Goal: Task Accomplishment & Management: Manage account settings

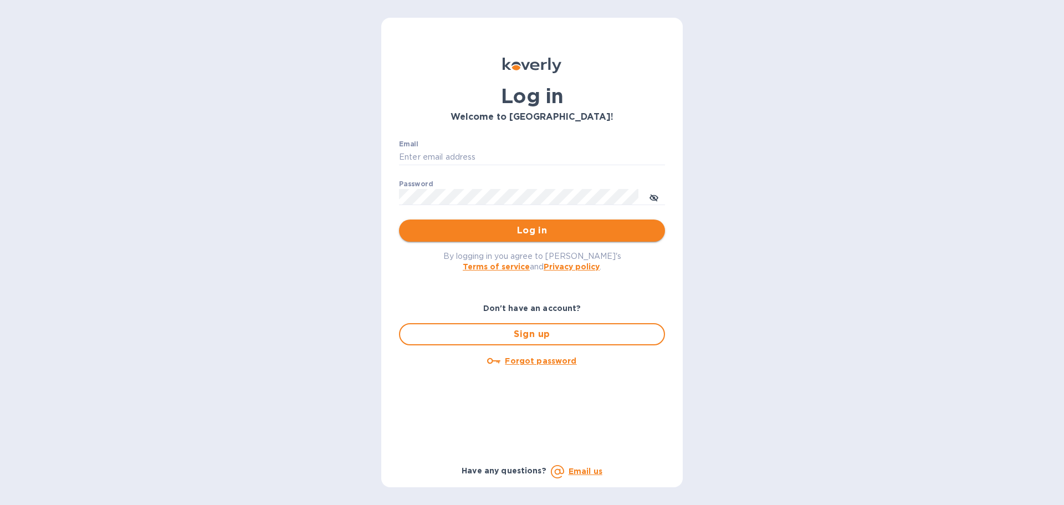
type input "ap@alumanate.com"
click at [533, 235] on span "Log in" at bounding box center [532, 230] width 248 height 13
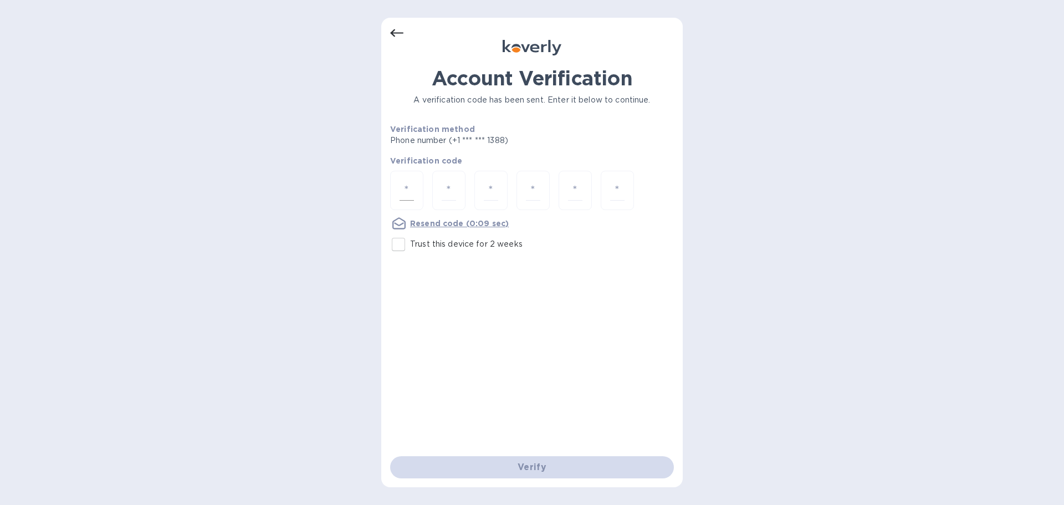
click at [409, 176] on div at bounding box center [406, 190] width 33 height 39
type input "2"
type input "4"
type input "8"
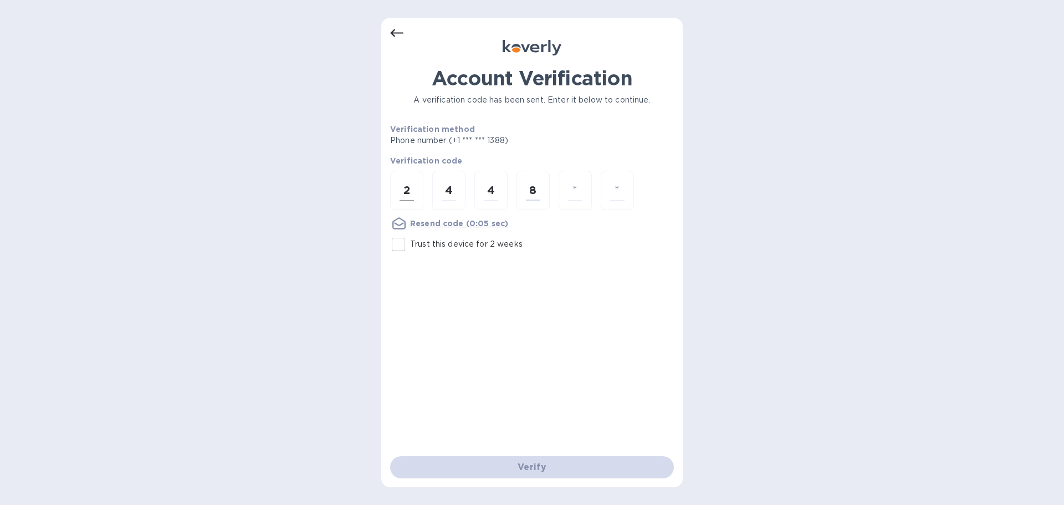
type input "7"
type input "0"
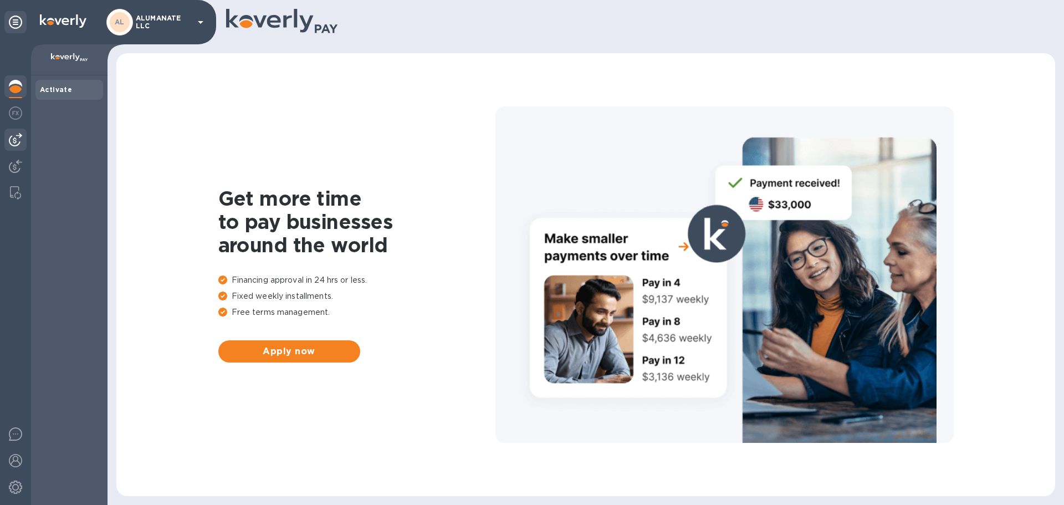
click at [13, 142] on img at bounding box center [15, 139] width 13 height 13
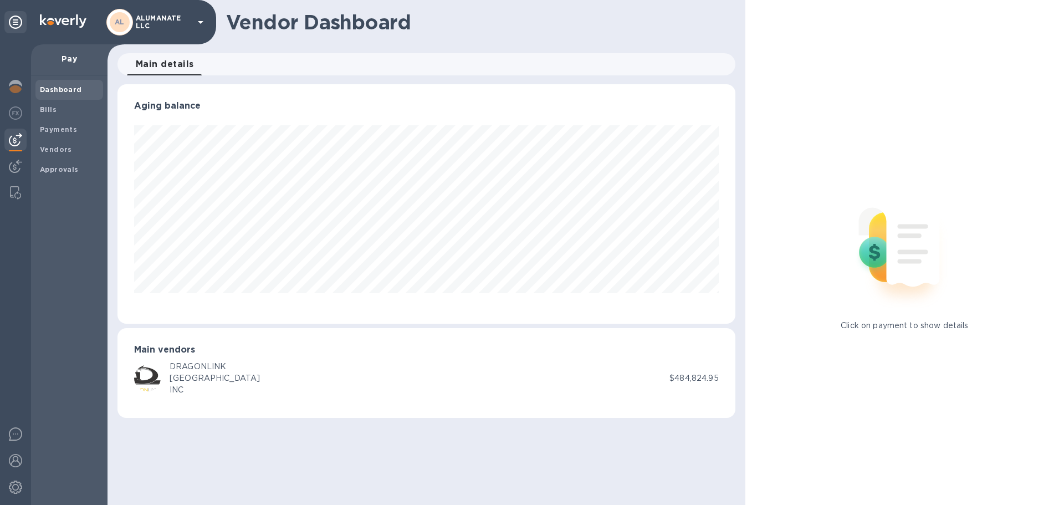
scroll to position [239, 617]
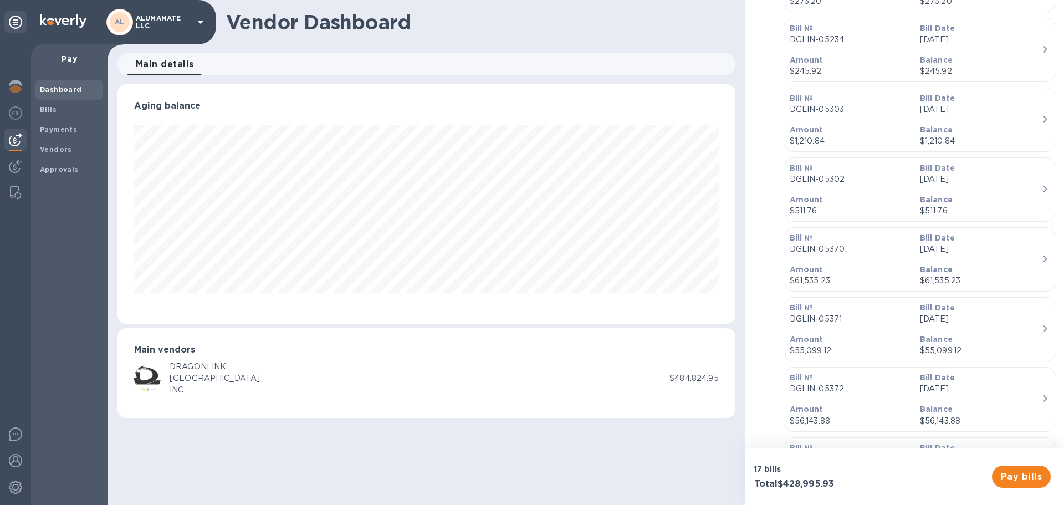
scroll to position [388, 0]
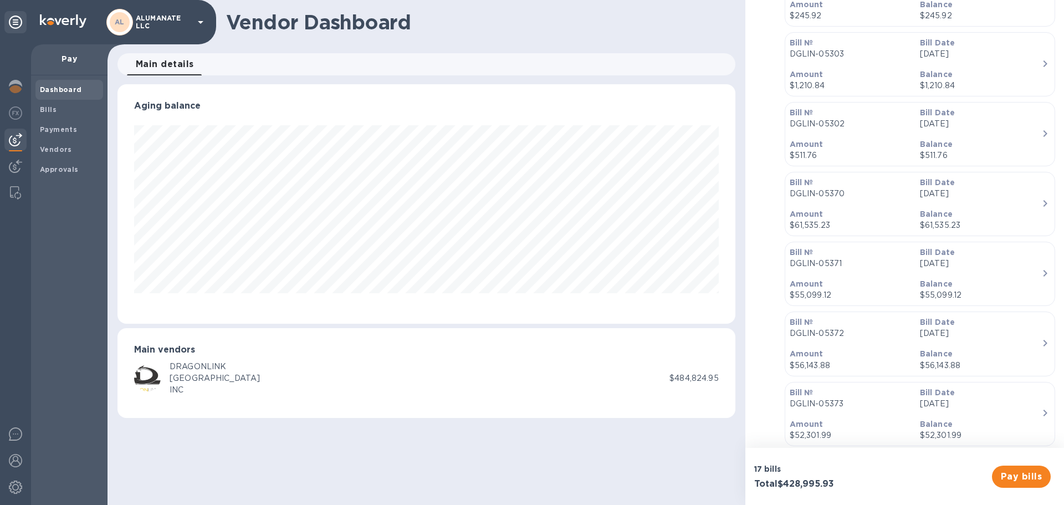
click at [855, 207] on div "Amount $61,535.23" at bounding box center [850, 220] width 130 height 32
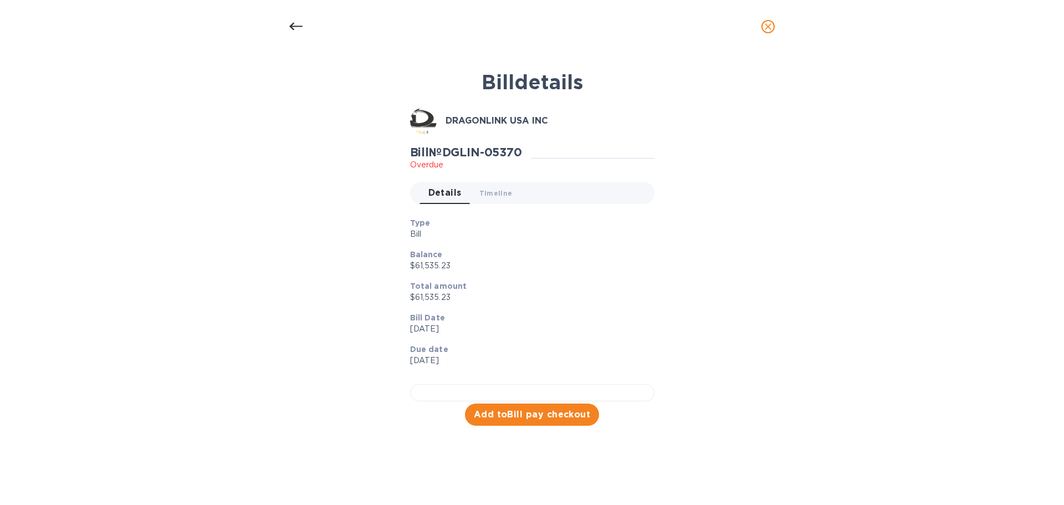
scroll to position [247, 0]
click at [532, 384] on div at bounding box center [532, 392] width 244 height 17
click at [298, 25] on icon at bounding box center [295, 26] width 13 height 13
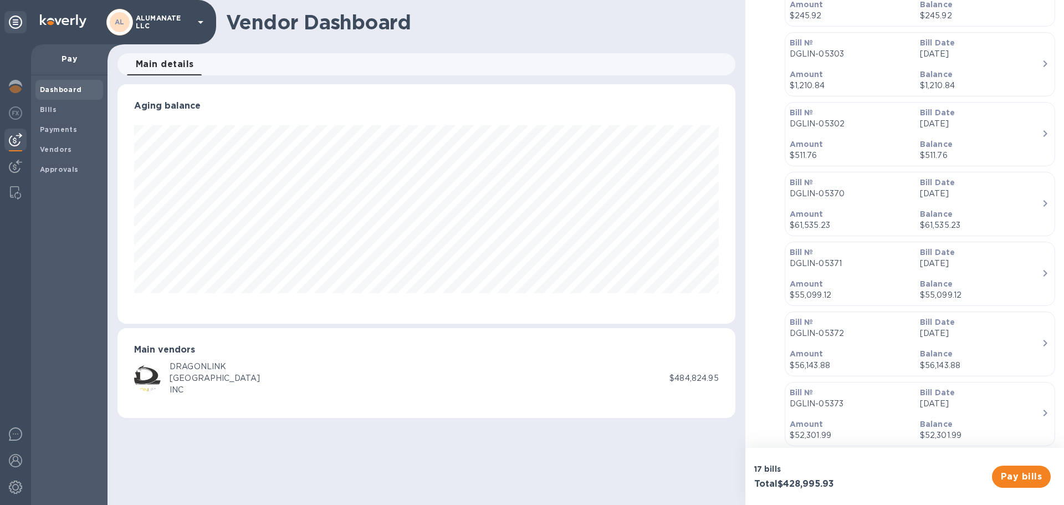
scroll to position [0, 0]
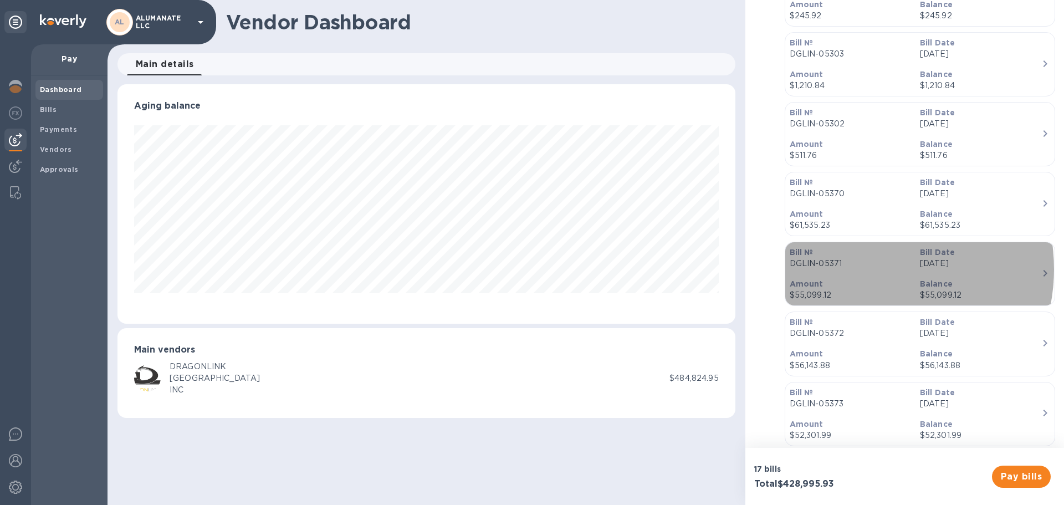
click at [865, 269] on p "DGLIN-05371" at bounding box center [850, 264] width 121 height 12
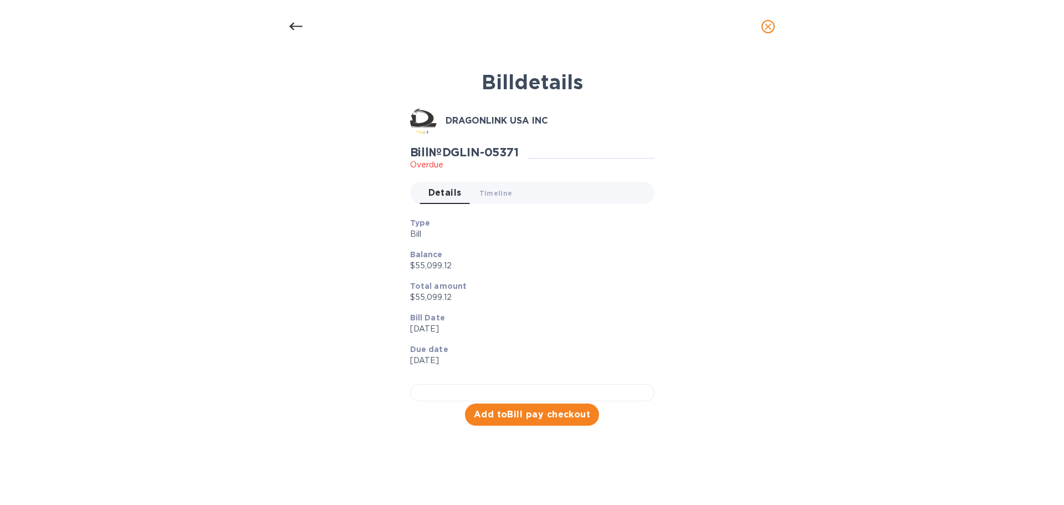
scroll to position [247, 0]
click at [772, 24] on icon "close" at bounding box center [767, 26] width 11 height 11
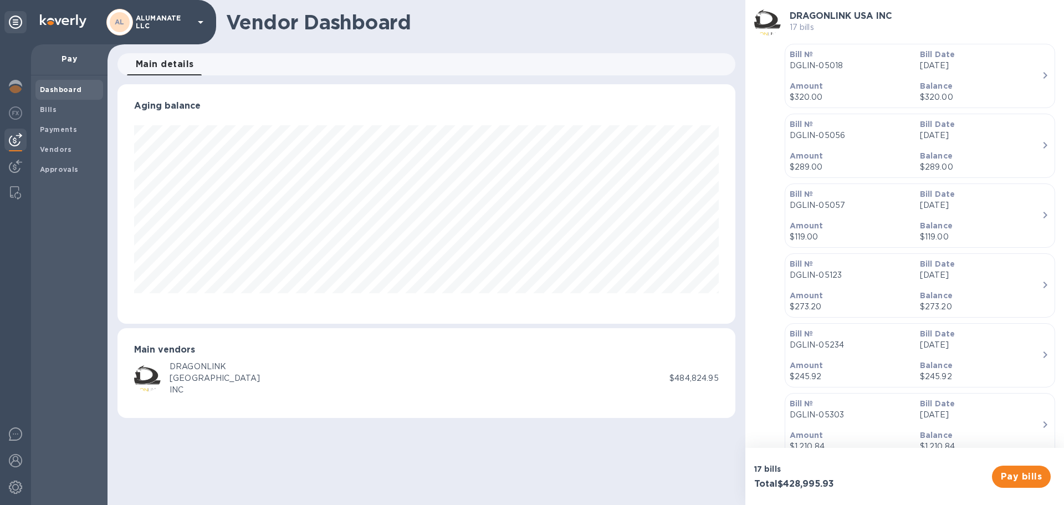
scroll to position [0, 0]
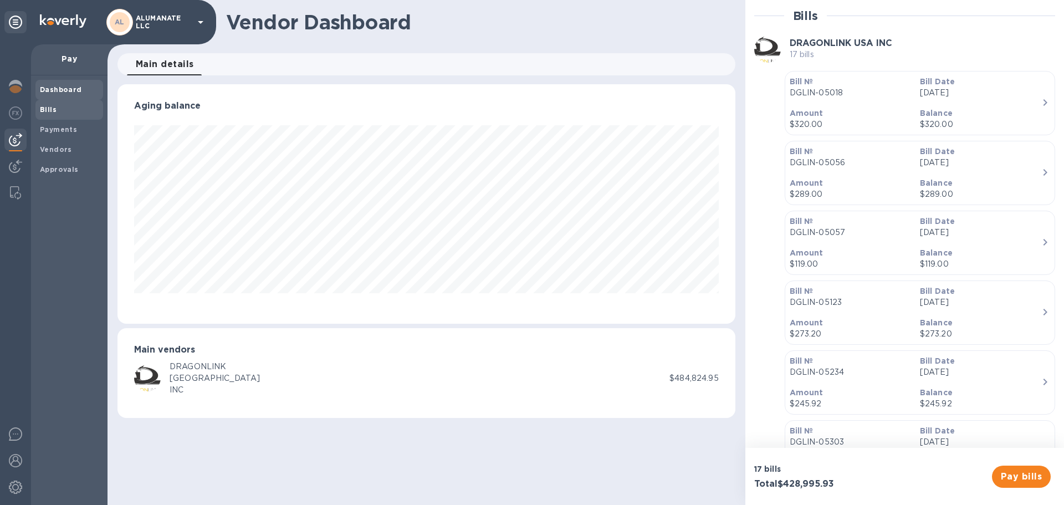
click at [52, 106] on b "Bills" at bounding box center [48, 109] width 17 height 8
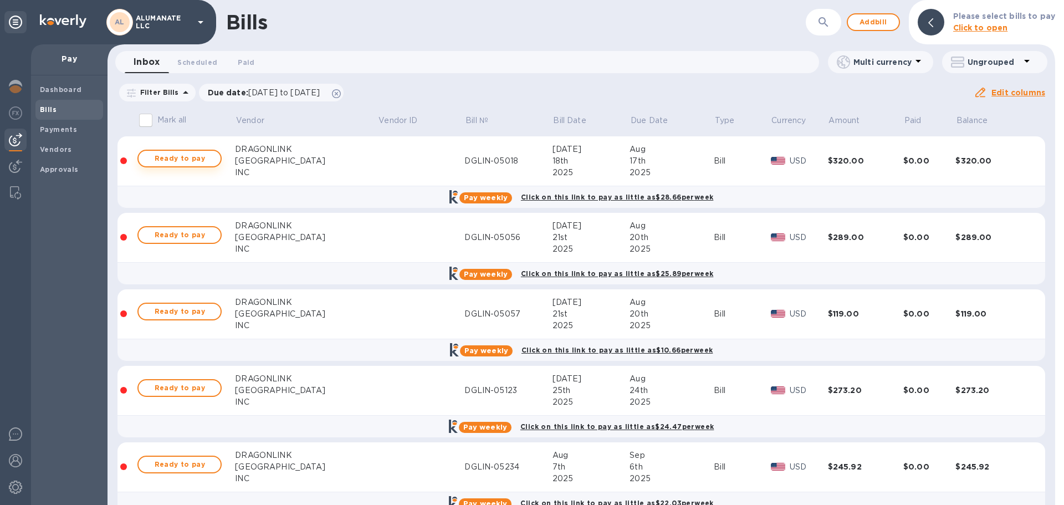
click at [195, 155] on span "Ready to pay" at bounding box center [179, 158] width 64 height 13
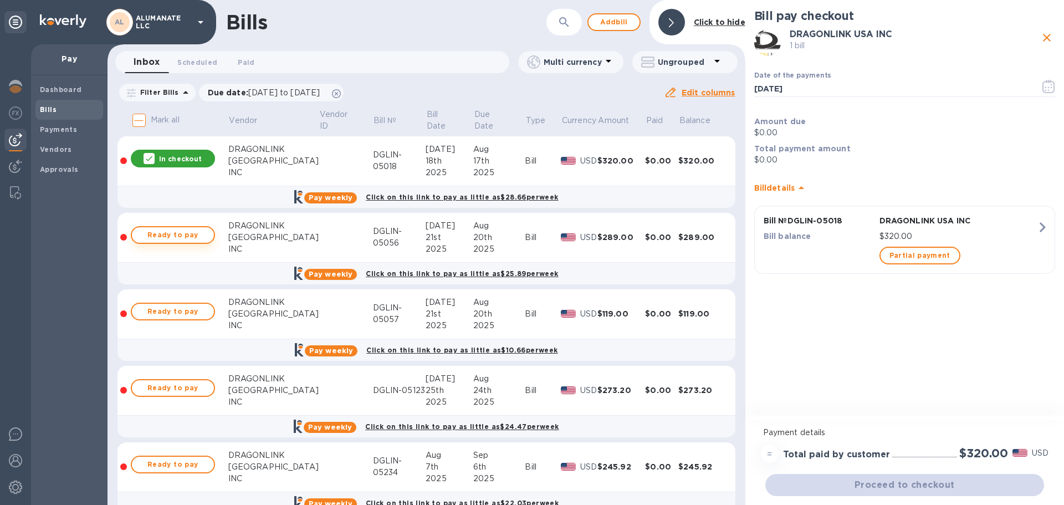
click at [186, 240] on span "Ready to pay" at bounding box center [173, 234] width 64 height 13
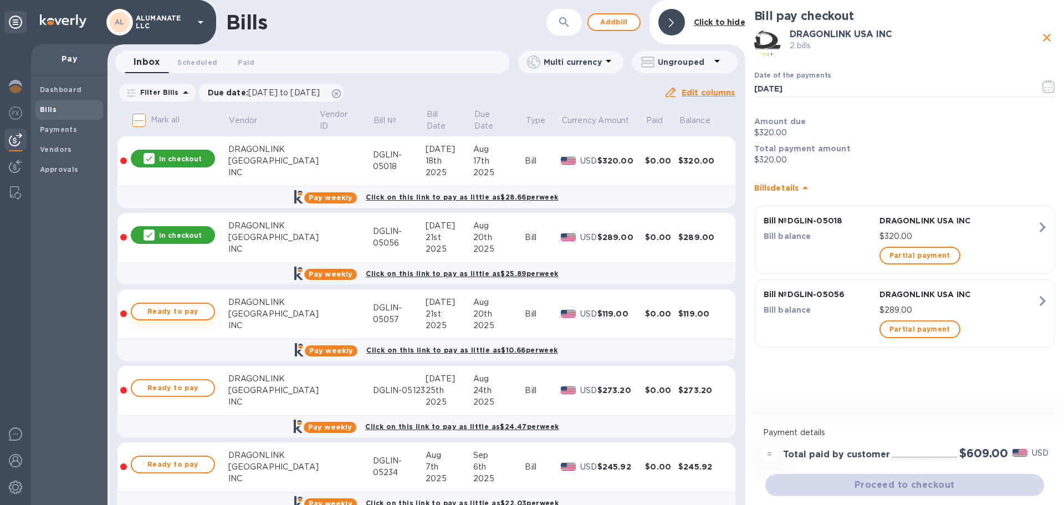
click at [187, 307] on span "Ready to pay" at bounding box center [173, 311] width 64 height 13
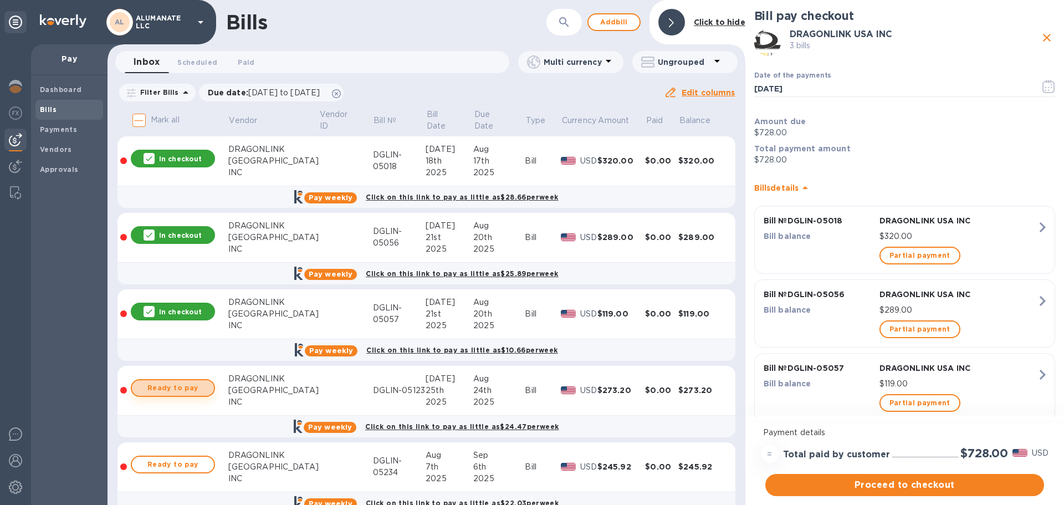
click at [184, 390] on span "Ready to pay" at bounding box center [173, 387] width 64 height 13
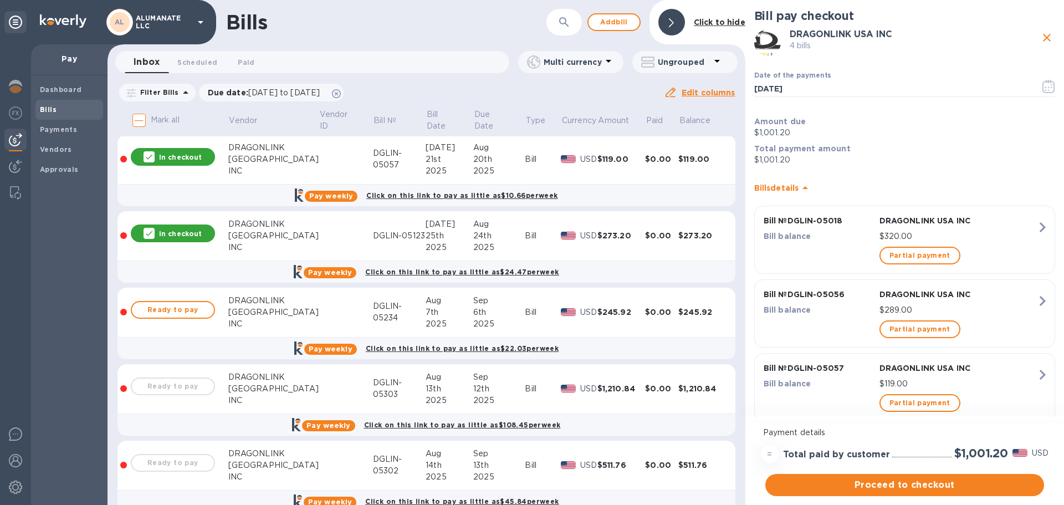
scroll to position [166, 0]
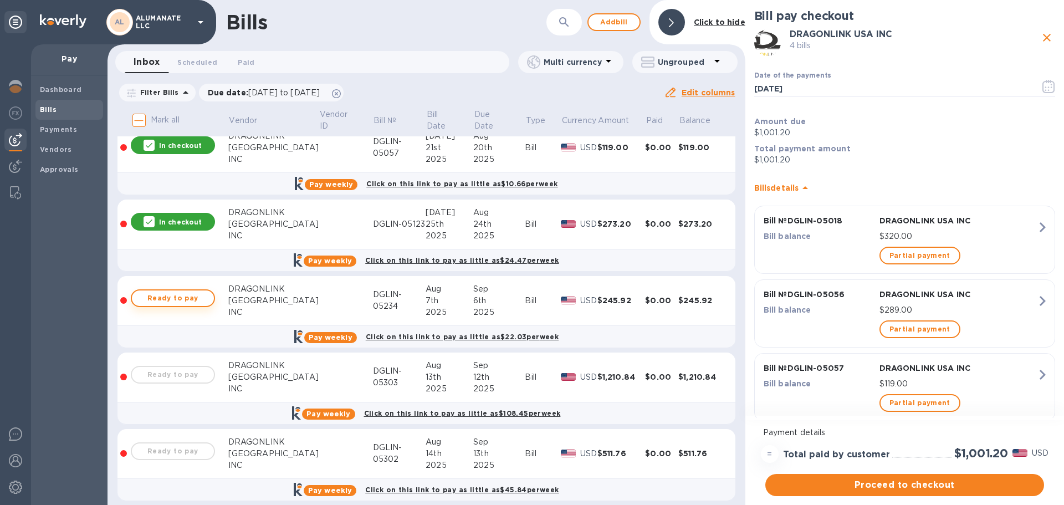
click at [175, 296] on span "Ready to pay" at bounding box center [173, 297] width 64 height 13
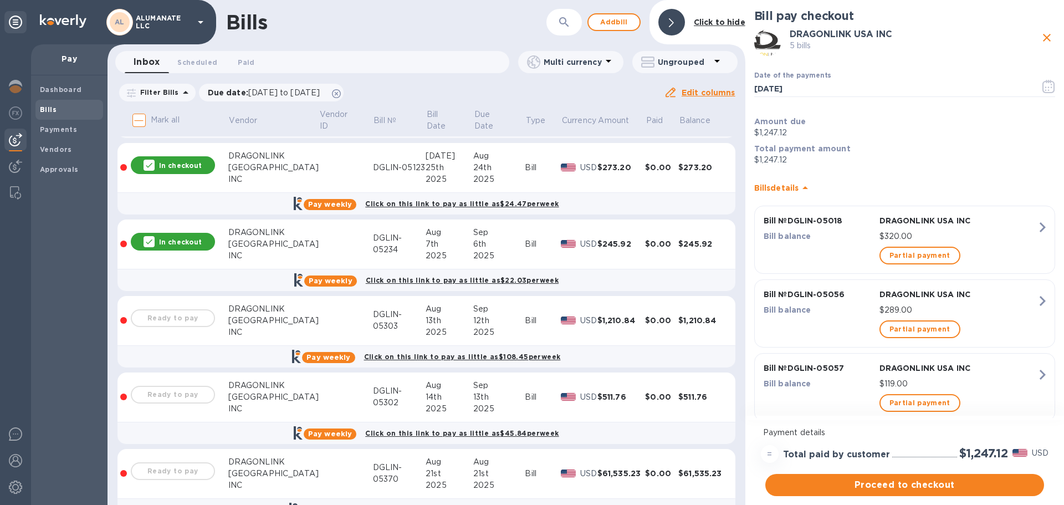
scroll to position [222, 0]
click at [177, 319] on div "Ready to pay" at bounding box center [173, 319] width 89 height 22
click at [137, 117] on input "Mark all" at bounding box center [138, 120] width 23 height 23
click at [137, 118] on input "Mark all" at bounding box center [138, 120] width 23 height 23
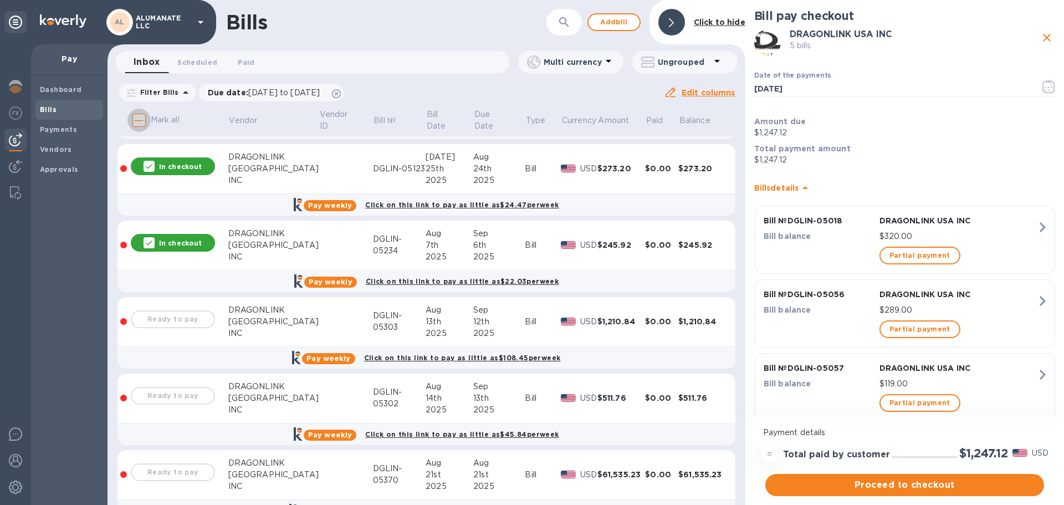
checkbox input "false"
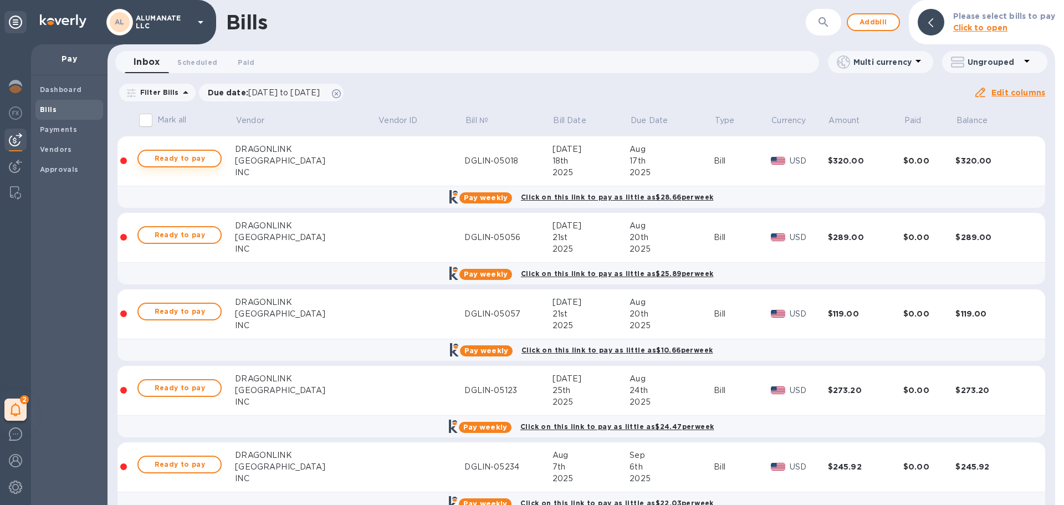
click at [189, 161] on span "Ready to pay" at bounding box center [179, 158] width 64 height 13
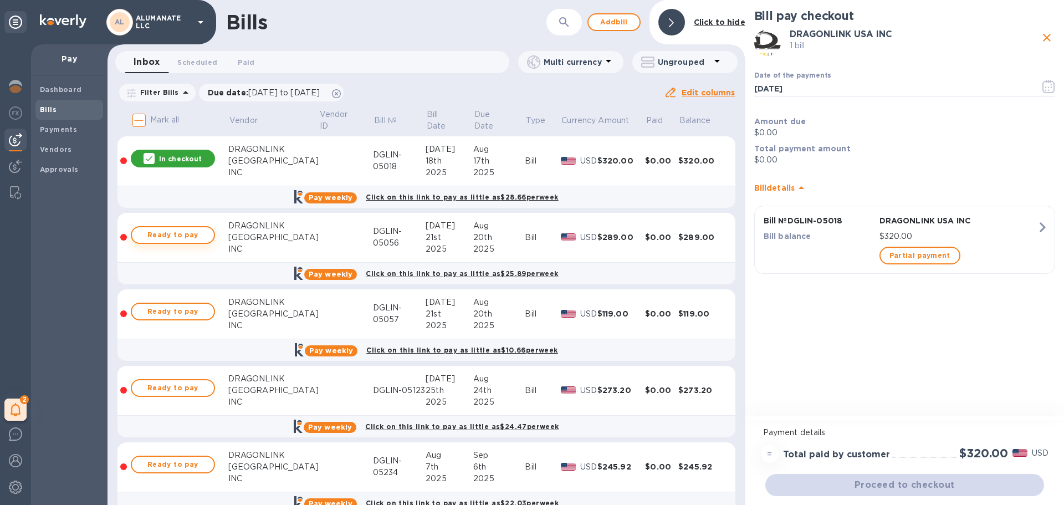
click at [198, 236] on span "Ready to pay" at bounding box center [173, 234] width 64 height 13
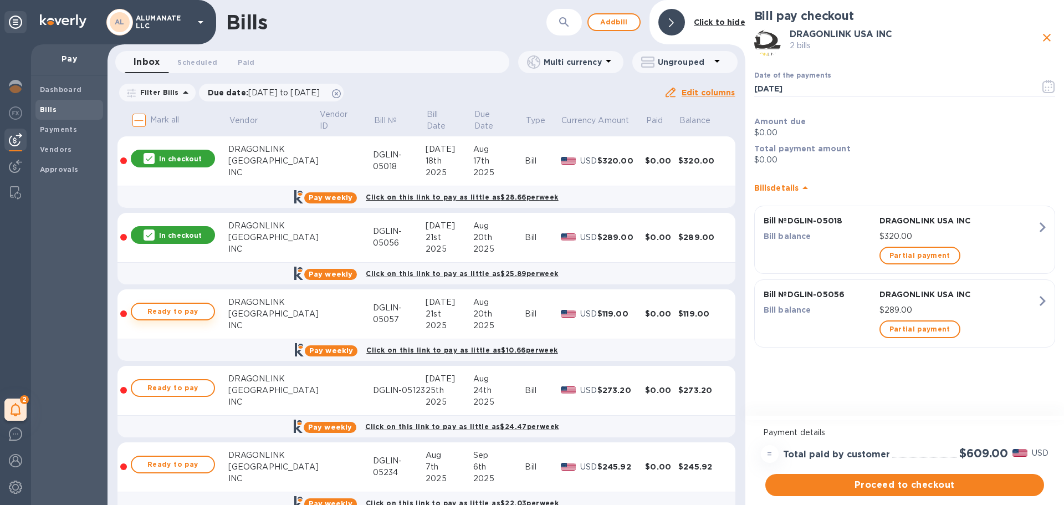
click at [197, 311] on span "Ready to pay" at bounding box center [173, 311] width 64 height 13
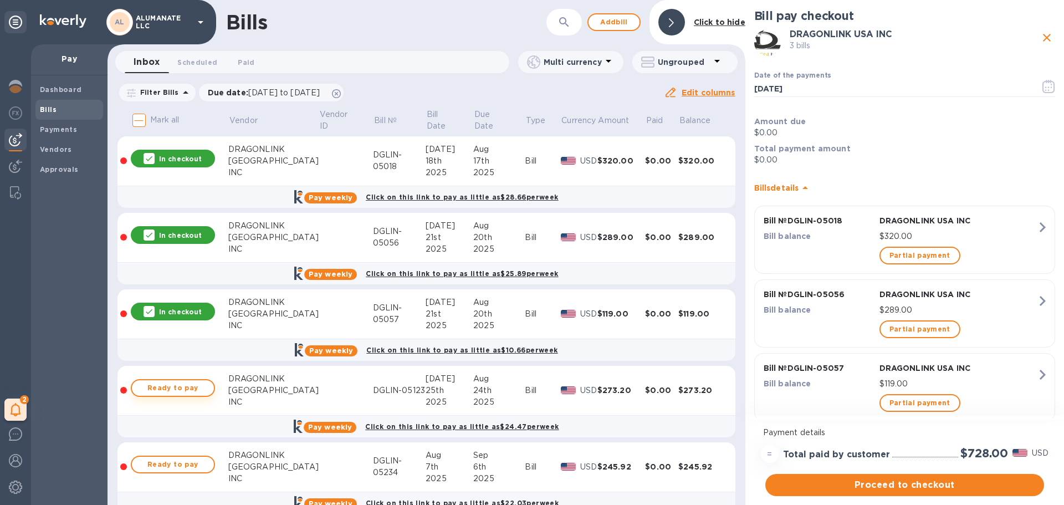
click at [196, 388] on span "Ready to pay" at bounding box center [173, 387] width 64 height 13
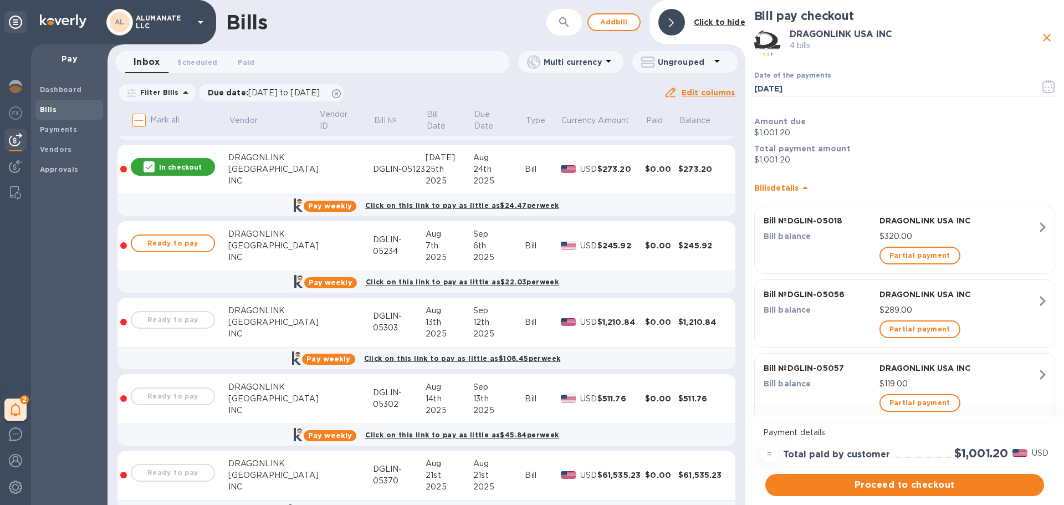
scroll to position [222, 0]
click at [191, 240] on span "Ready to pay" at bounding box center [173, 242] width 64 height 13
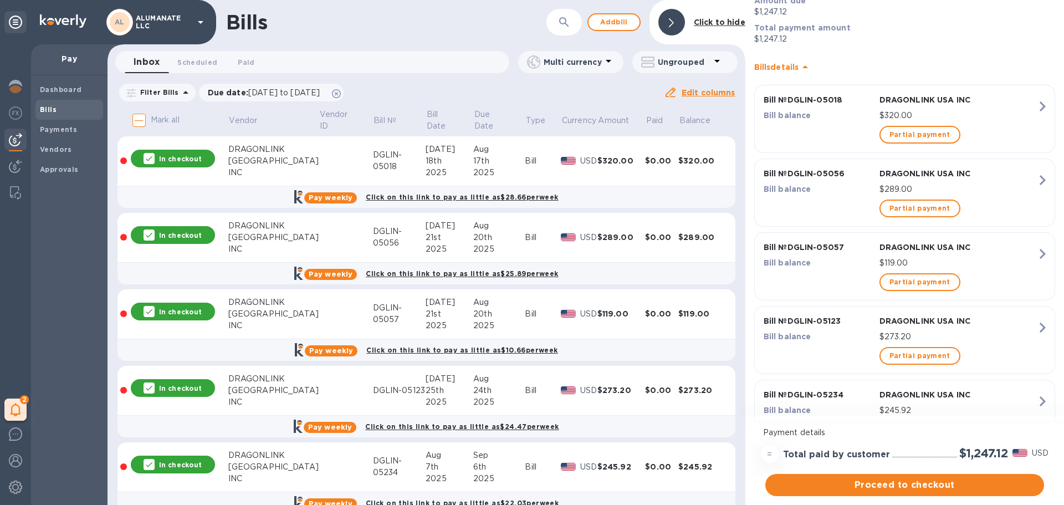
scroll to position [0, 0]
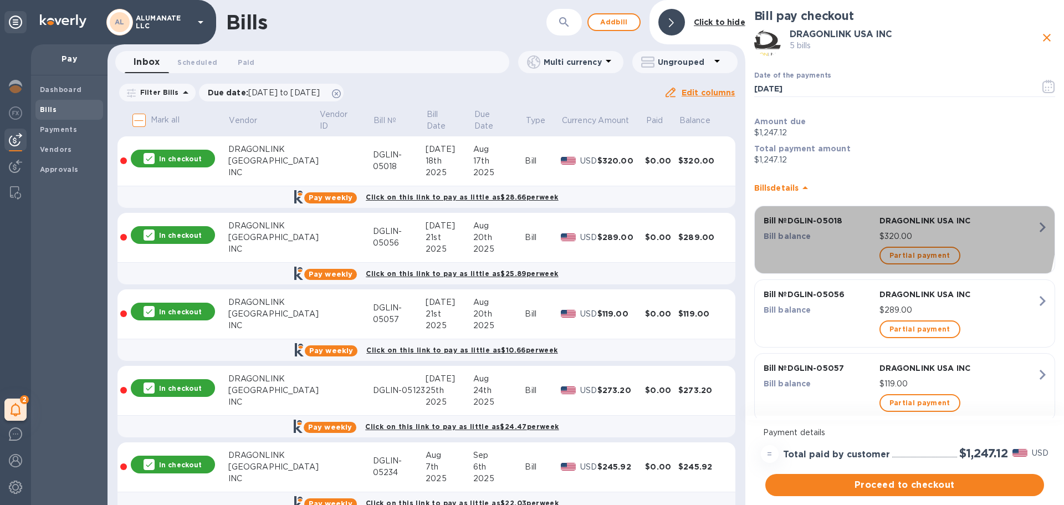
drag, startPoint x: 844, startPoint y: 220, endPoint x: 782, endPoint y: 219, distance: 62.6
click at [782, 219] on p "Bill № DGLIN-05018" at bounding box center [818, 220] width 111 height 11
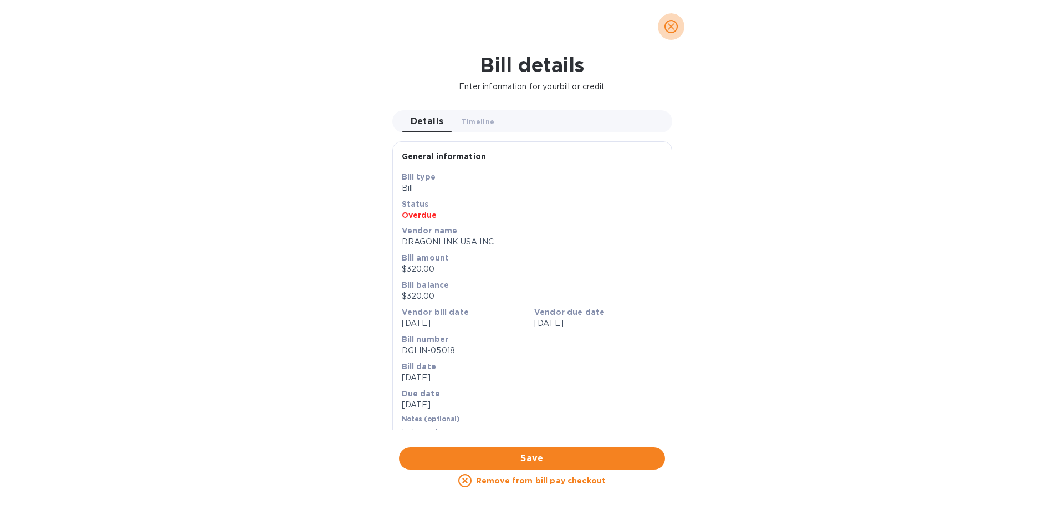
click at [669, 27] on icon "close" at bounding box center [670, 26] width 11 height 11
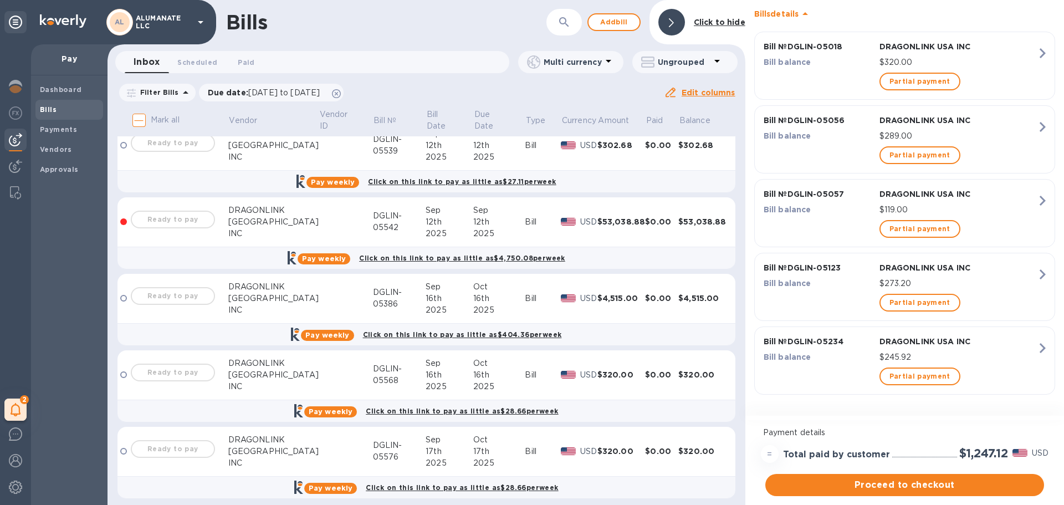
scroll to position [2557, 0]
